Goal: Task Accomplishment & Management: Manage account settings

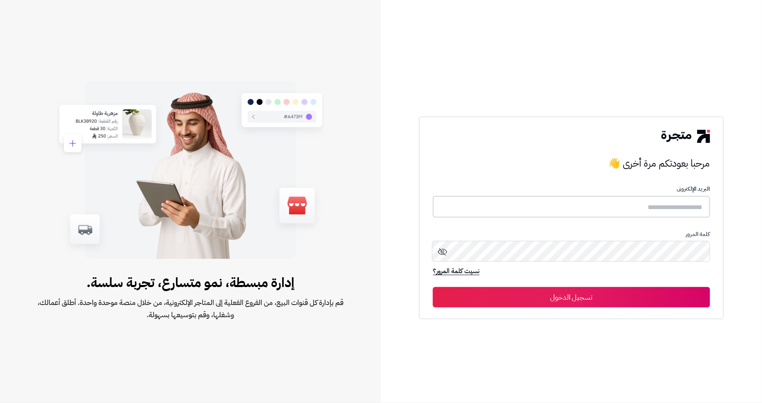
type input "*******"
click at [599, 299] on button "تسجيل الدخول" at bounding box center [571, 297] width 277 height 20
